Goal: Transaction & Acquisition: Purchase product/service

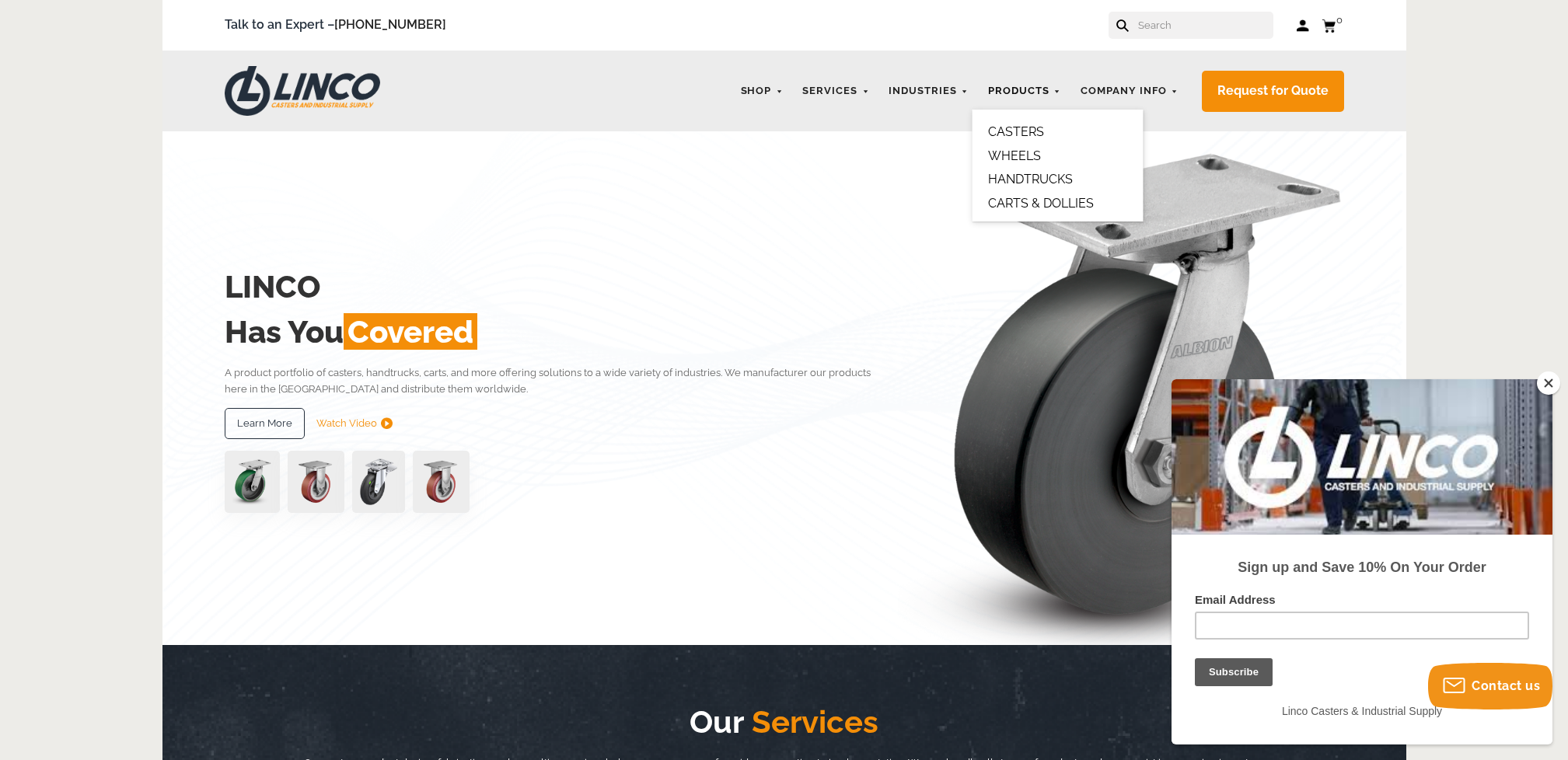
click at [1033, 92] on link "Products" at bounding box center [1025, 91] width 89 height 31
click at [1028, 127] on link "CASTERS" at bounding box center [1016, 131] width 56 height 15
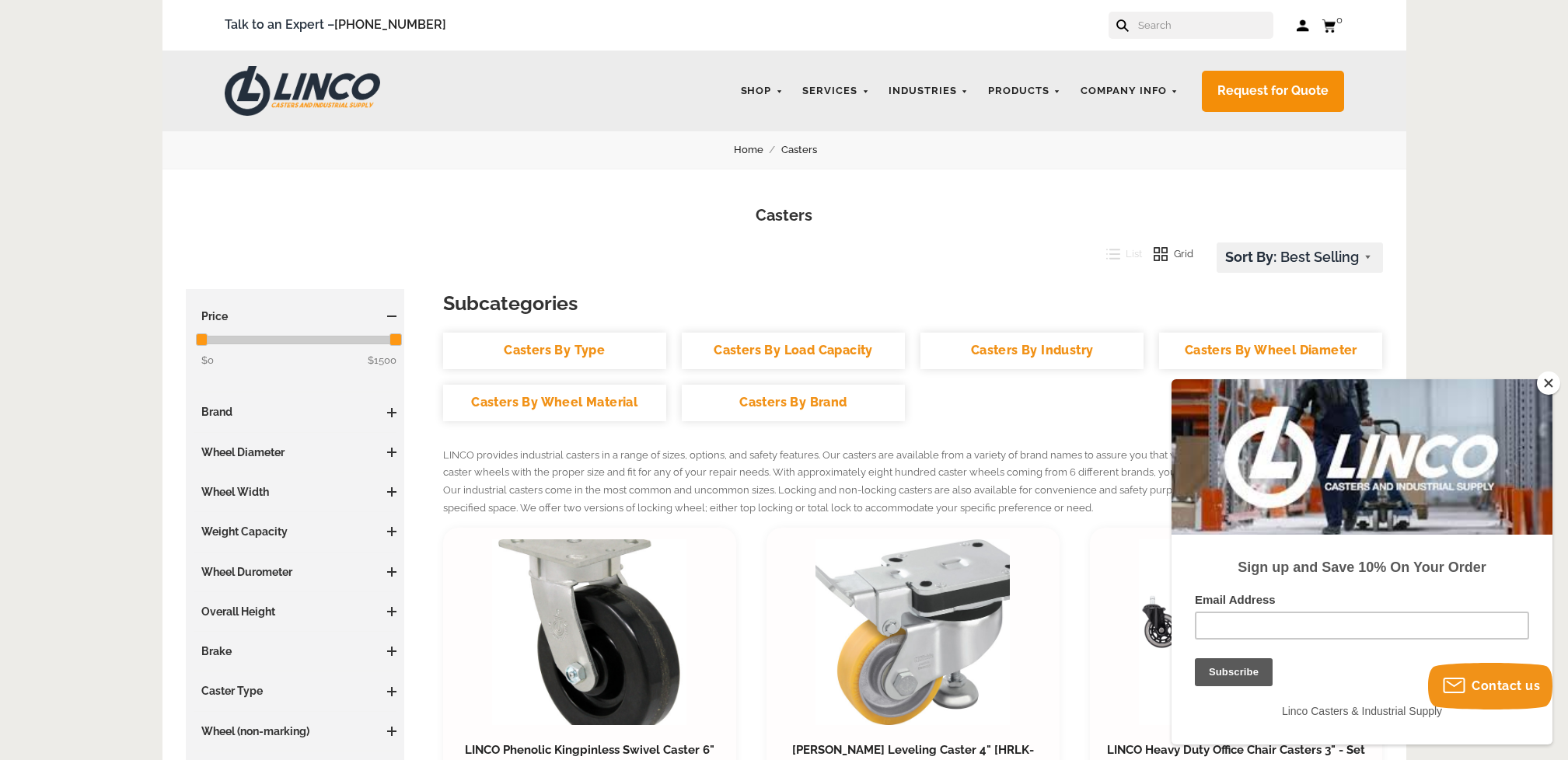
click at [791, 147] on link "Casters" at bounding box center [808, 150] width 53 height 17
click at [778, 398] on link "Casters By Brand" at bounding box center [794, 403] width 224 height 37
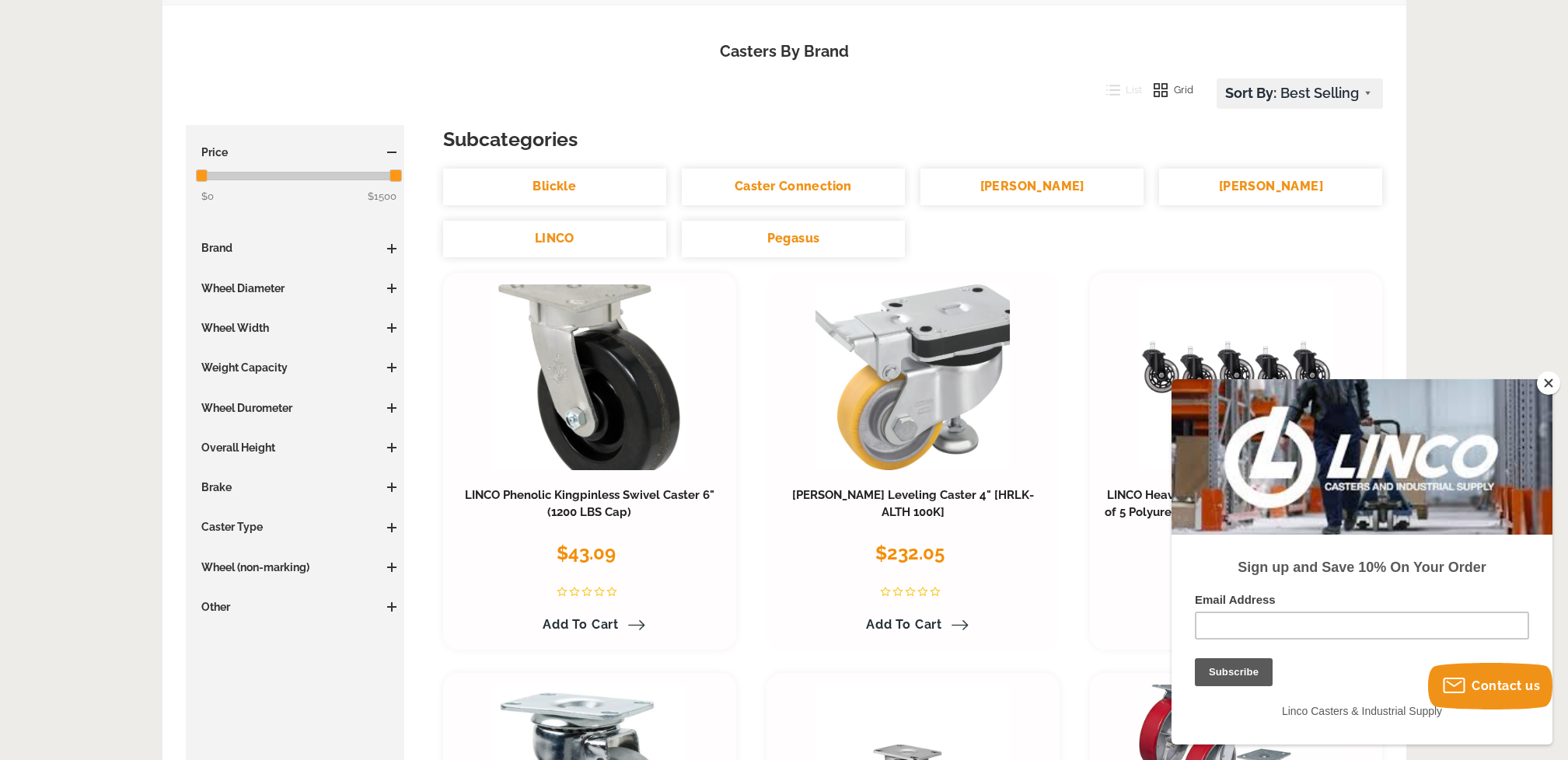
scroll to position [203, 0]
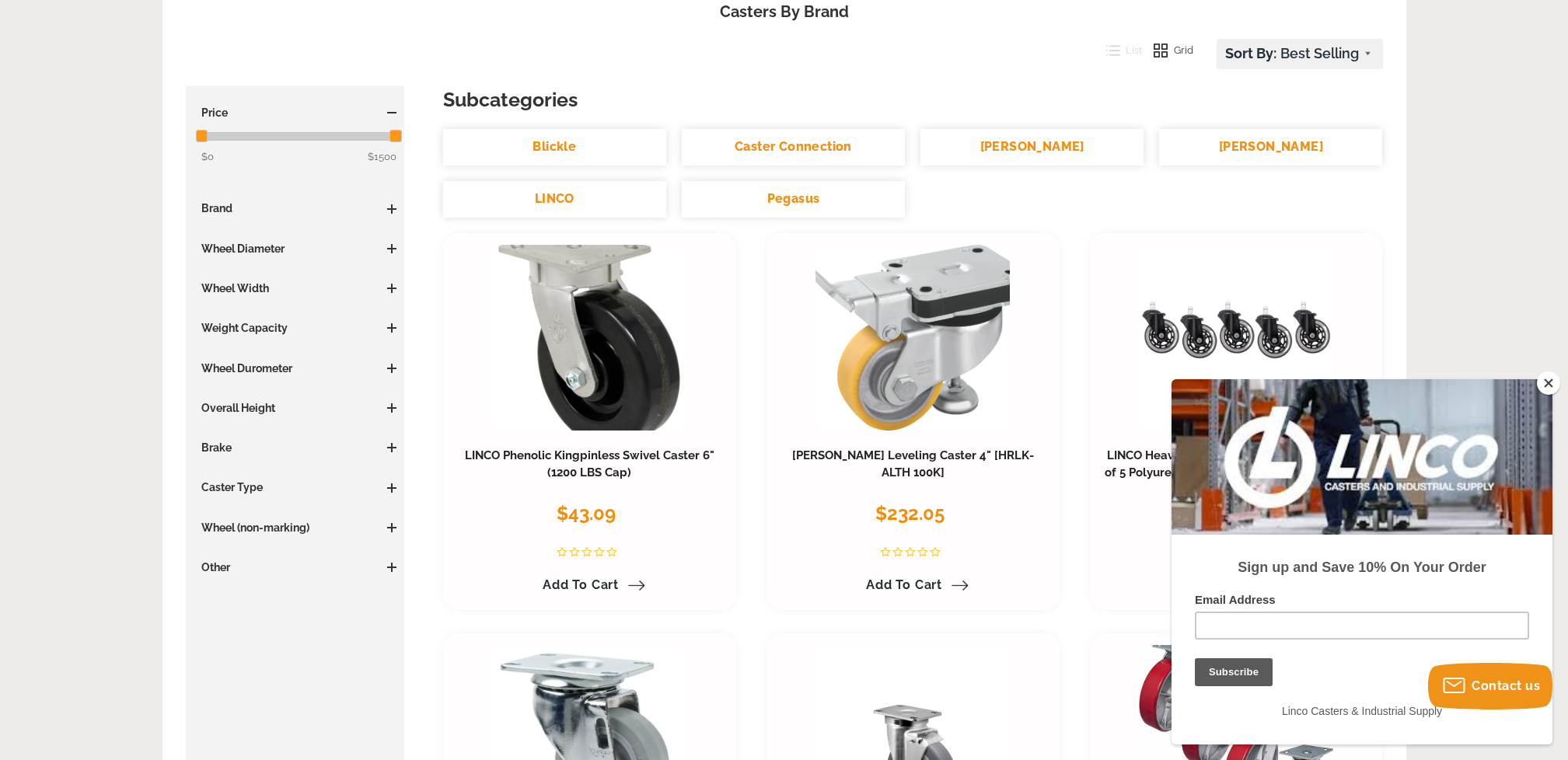
click at [226, 486] on h3 "Caster Type" at bounding box center [295, 487] width 203 height 16
click at [389, 487] on span at bounding box center [391, 488] width 10 height 2
click at [394, 206] on span at bounding box center [391, 209] width 10 height 10
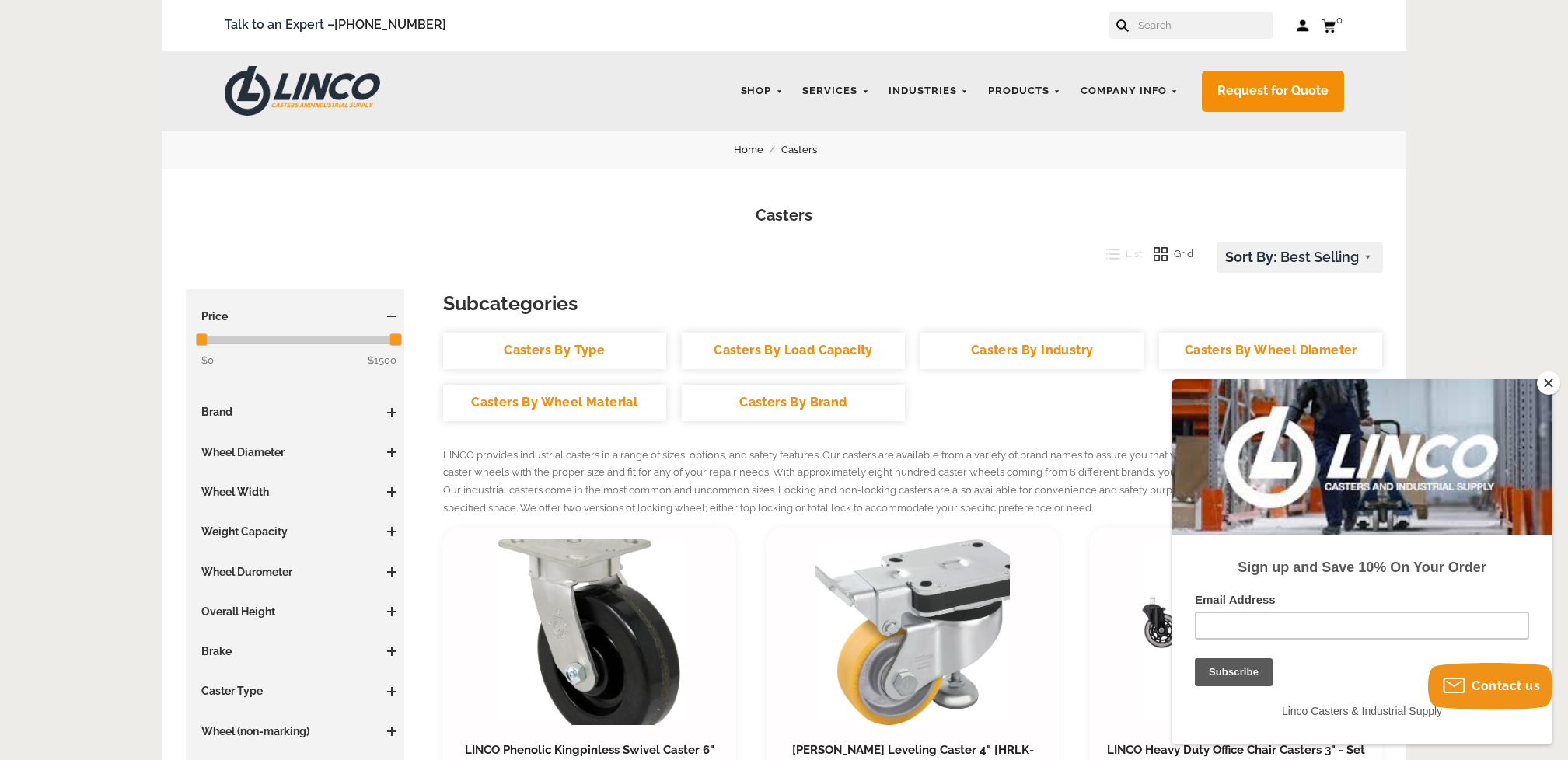
click at [1156, 27] on input "text" at bounding box center [1205, 24] width 137 height 27
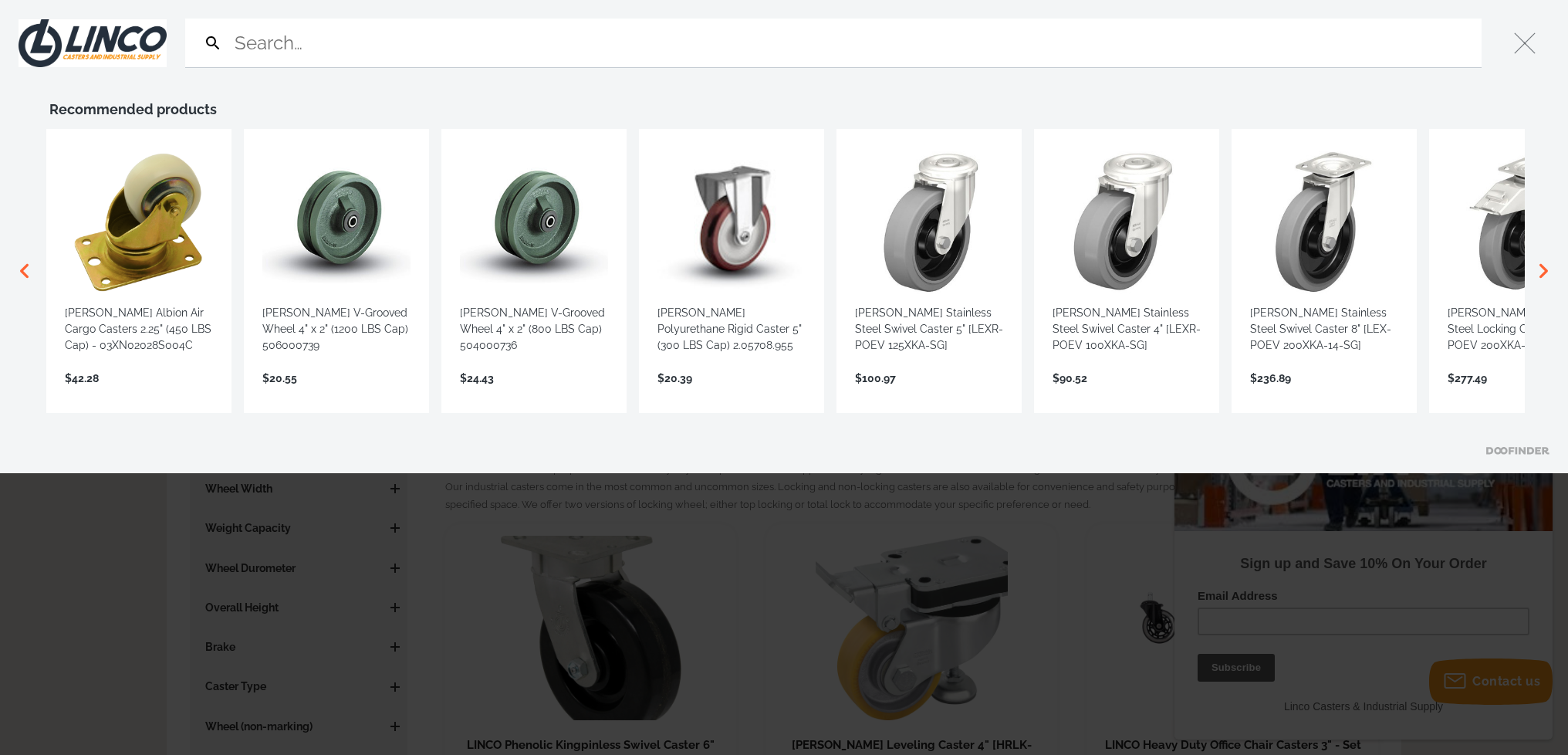
type input "S"
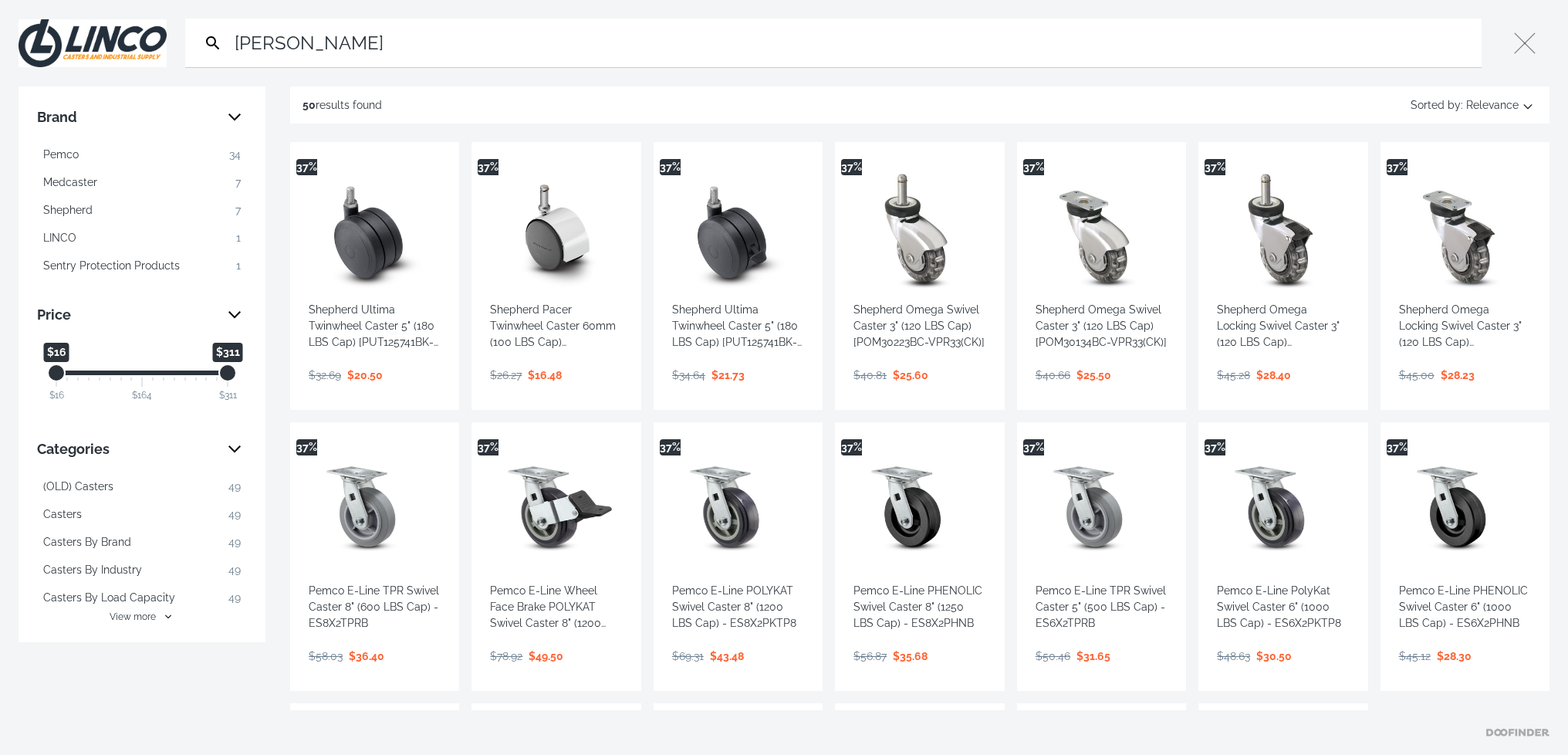
type input "Shepard"
click at [533, 391] on link "View more →" at bounding box center [555, 391] width 132 height 0
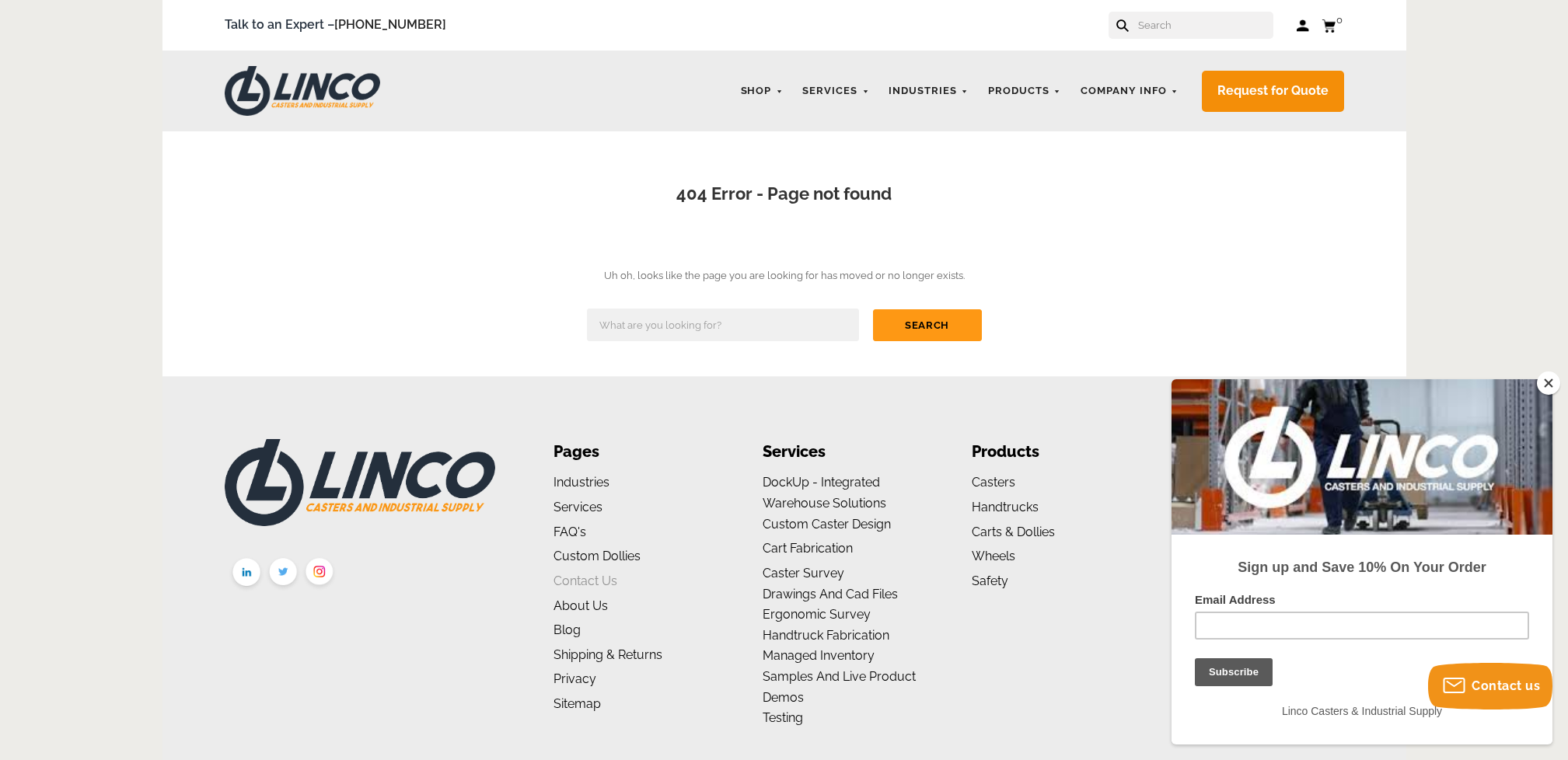
click at [587, 573] on link "Contact Us" at bounding box center [585, 580] width 64 height 15
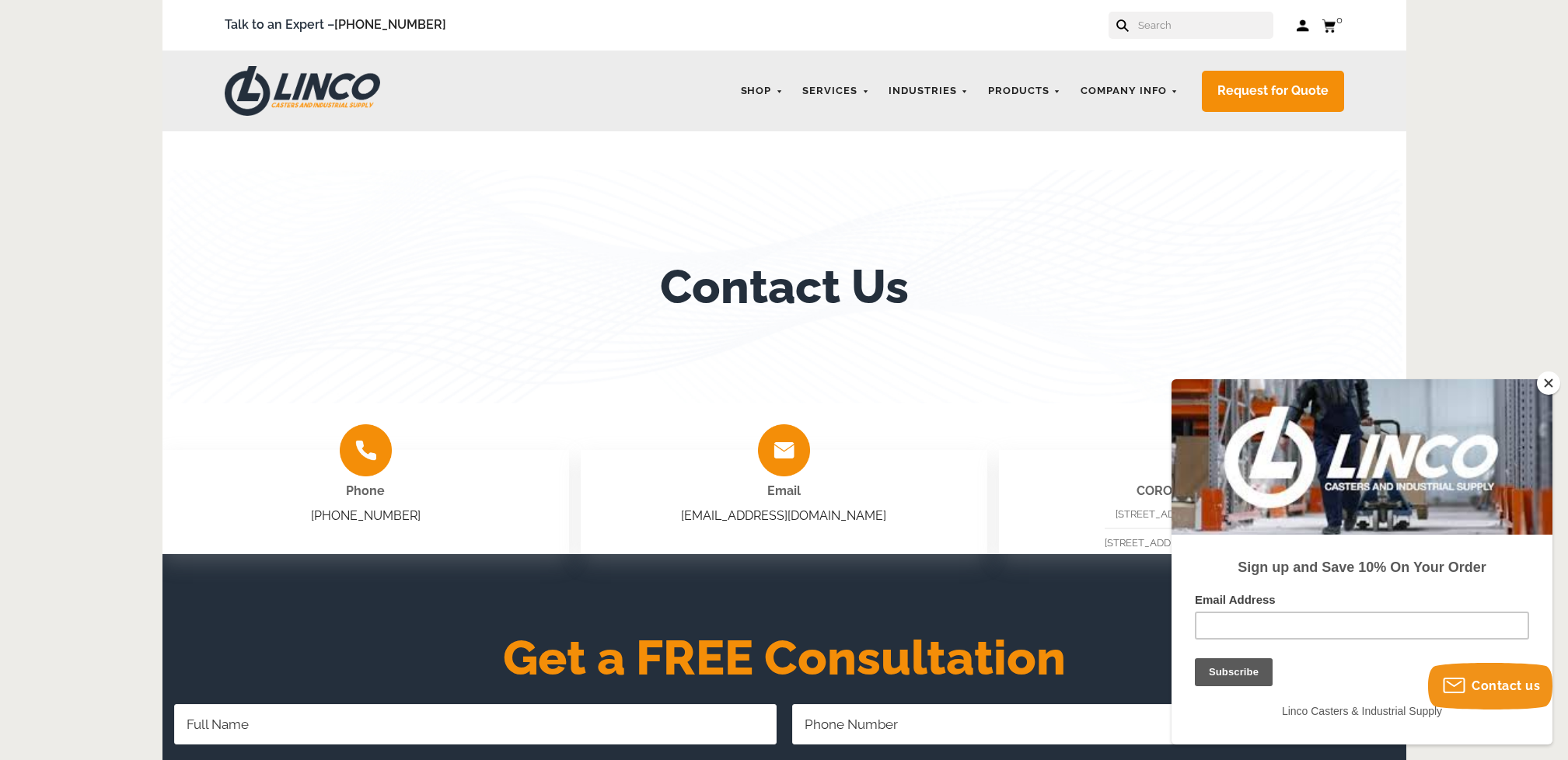
drag, startPoint x: 1549, startPoint y: 388, endPoint x: 258, endPoint y: 10, distance: 1345.2
click at [1549, 388] on button "Close" at bounding box center [1549, 383] width 24 height 24
